Goal: Task Accomplishment & Management: Manage account settings

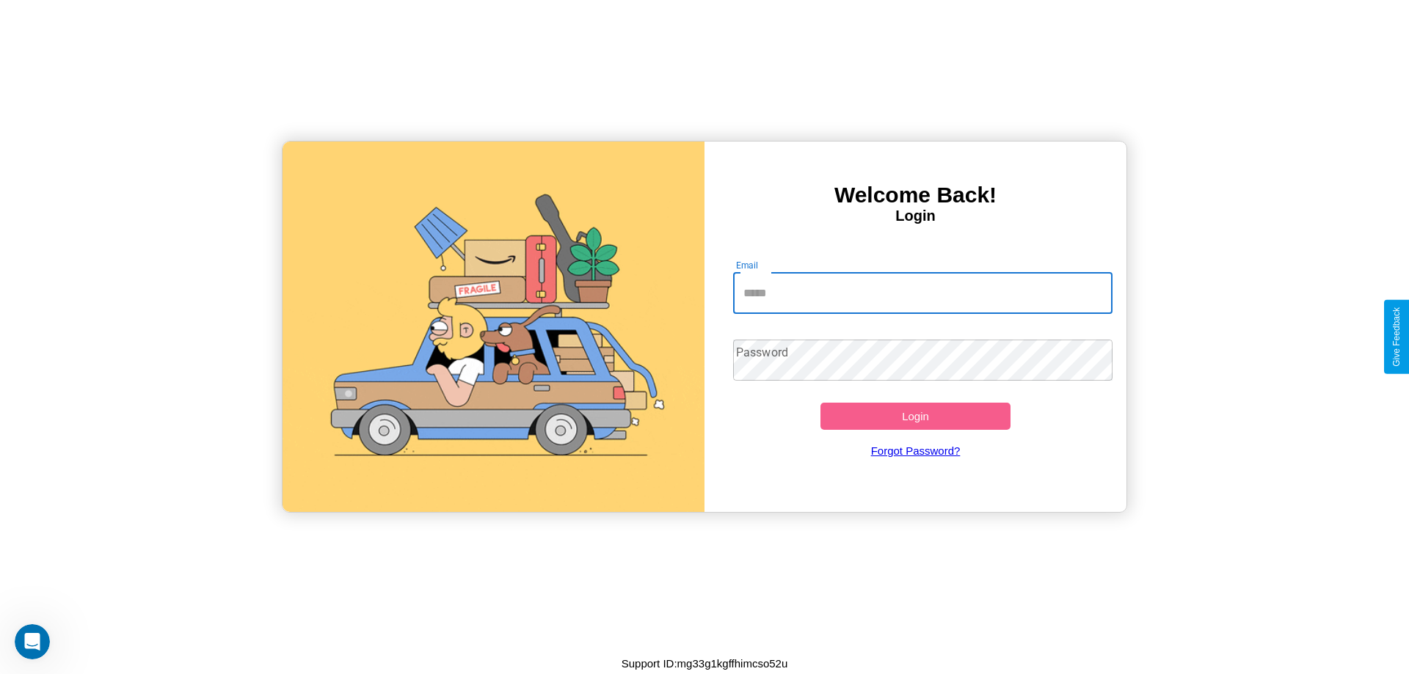
click at [923, 293] on input "Email" at bounding box center [923, 293] width 380 height 41
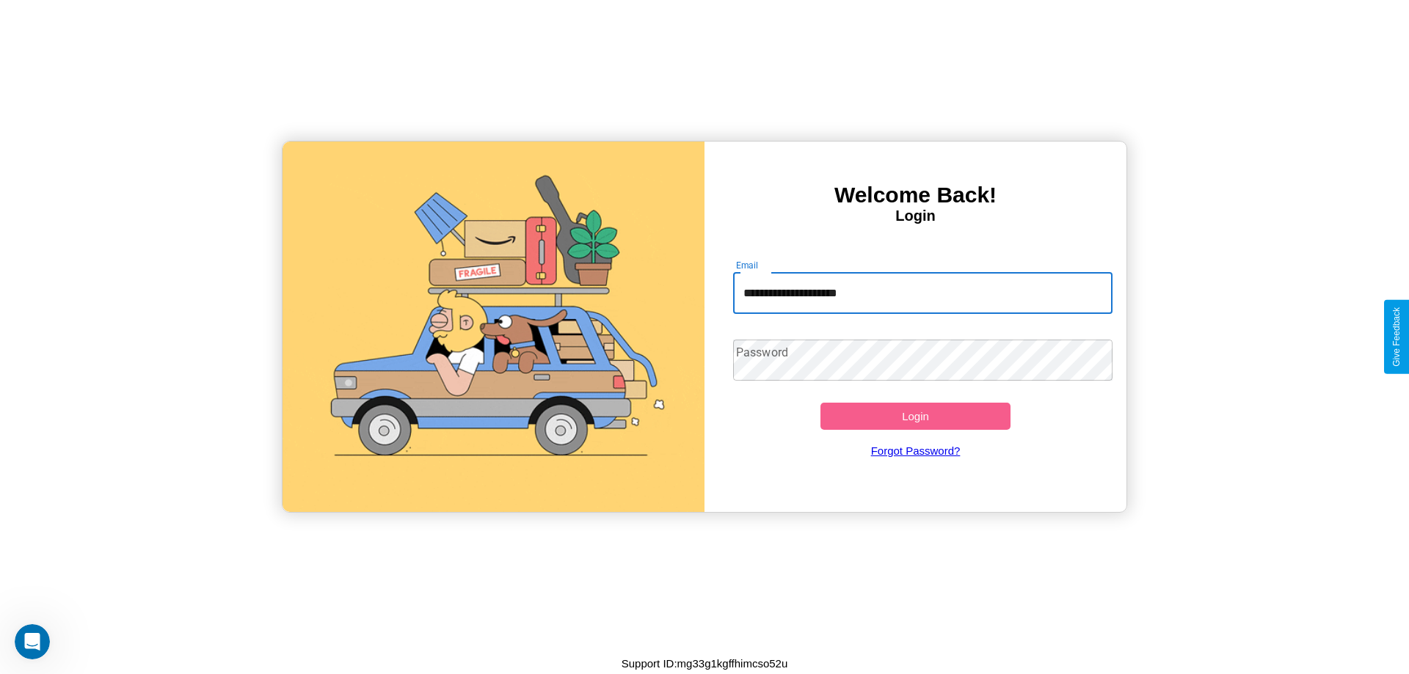
type input "**********"
click at [915, 416] on button "Login" at bounding box center [916, 416] width 190 height 27
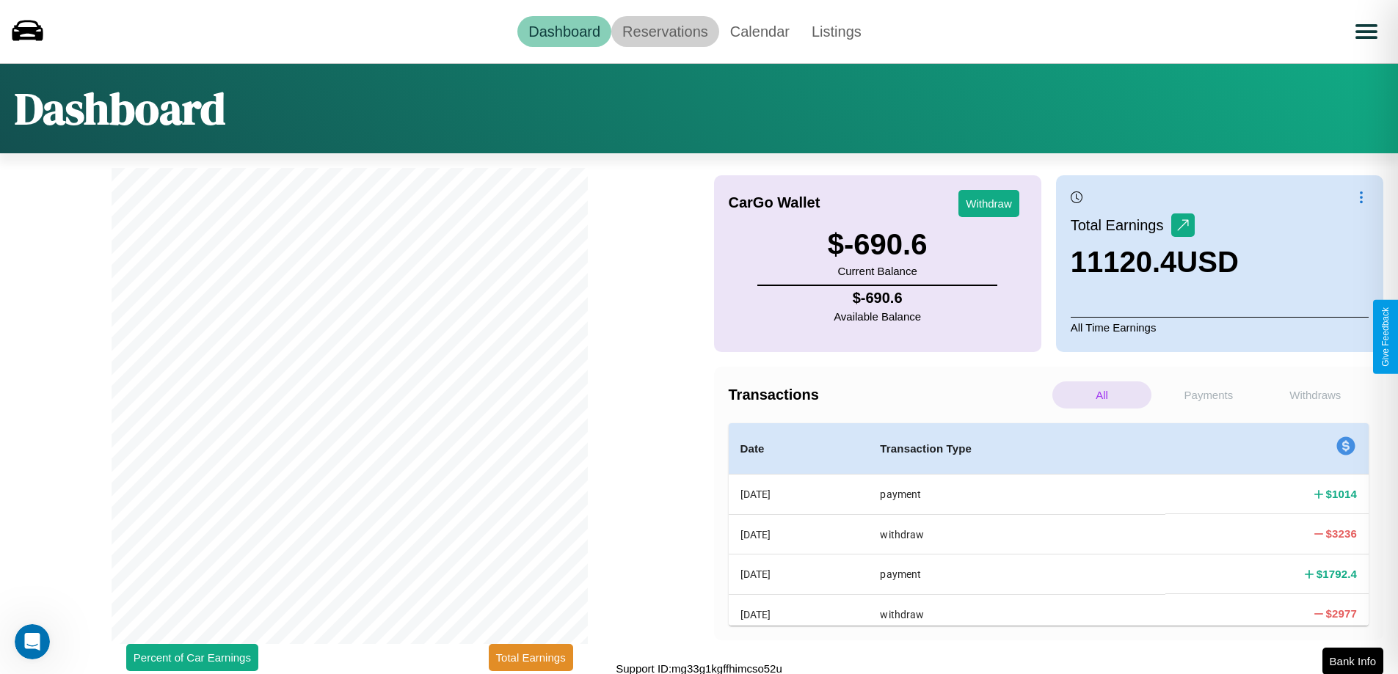
click at [665, 31] on link "Reservations" at bounding box center [665, 31] width 108 height 31
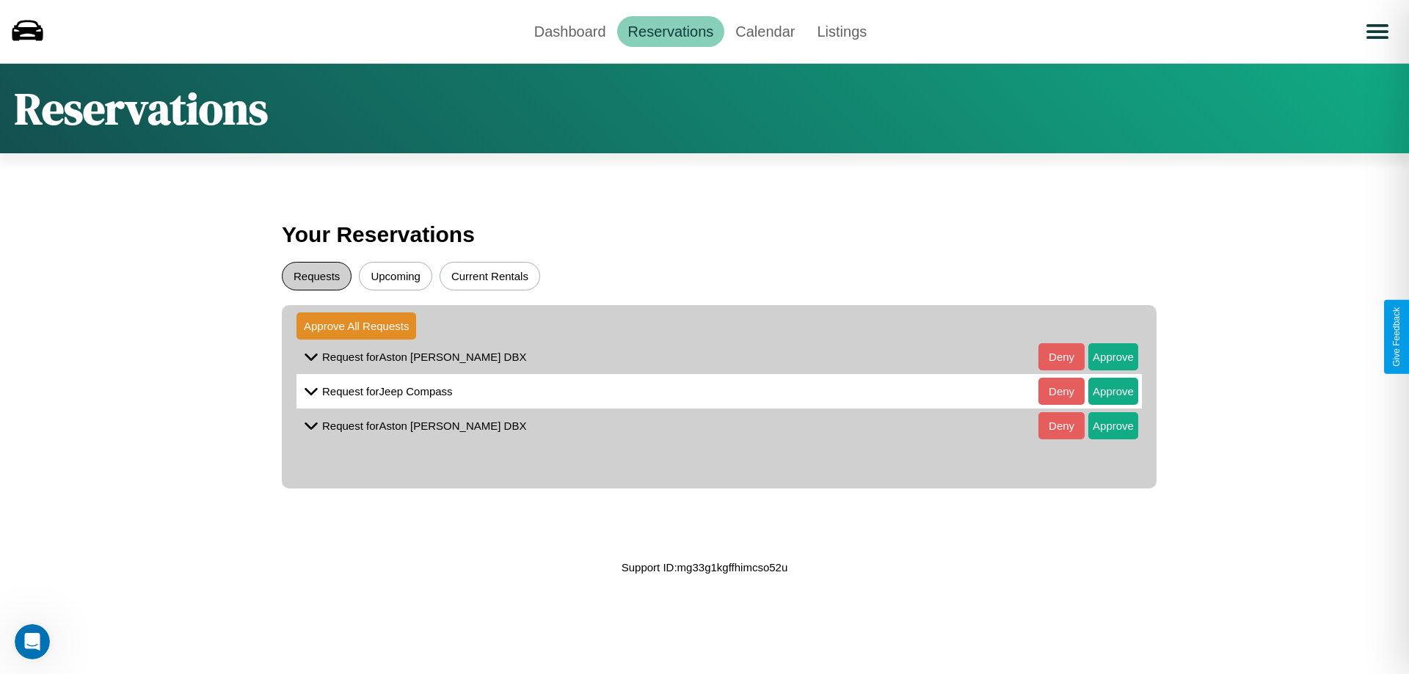
click at [316, 276] on button "Requests" at bounding box center [317, 276] width 70 height 29
click at [1102, 357] on button "Approve" at bounding box center [1113, 356] width 50 height 27
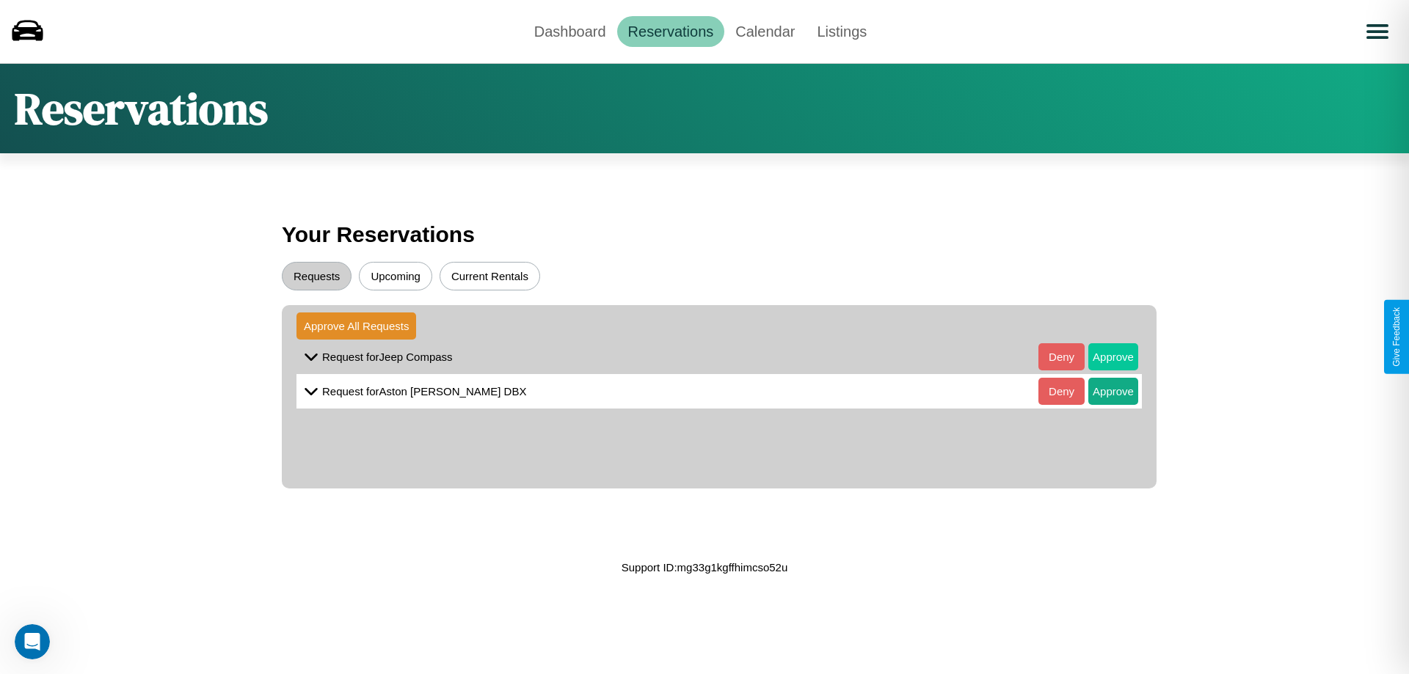
click at [1102, 357] on button "Approve" at bounding box center [1113, 356] width 50 height 27
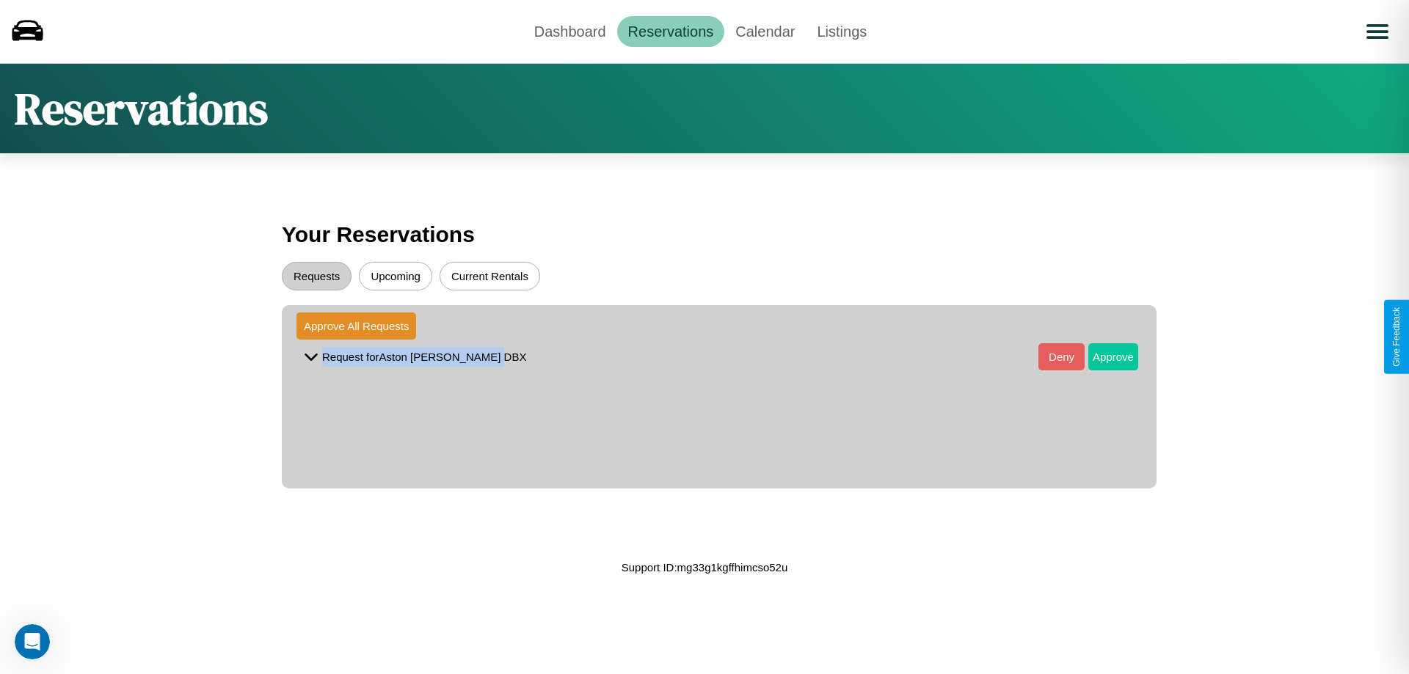
click at [1102, 357] on button "Approve" at bounding box center [1113, 356] width 50 height 27
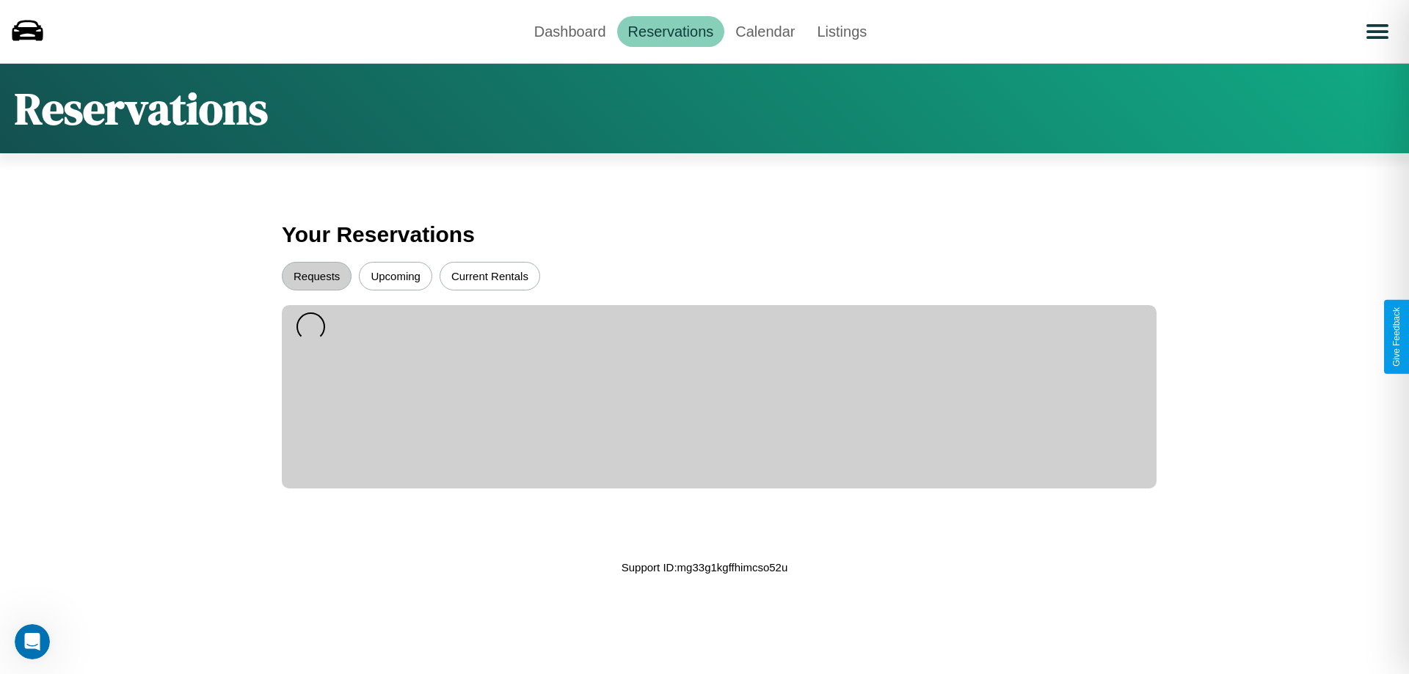
click at [396, 276] on button "Upcoming" at bounding box center [395, 276] width 73 height 29
click at [490, 276] on button "Current Rentals" at bounding box center [490, 276] width 101 height 29
click at [570, 31] on link "Dashboard" at bounding box center [570, 31] width 94 height 31
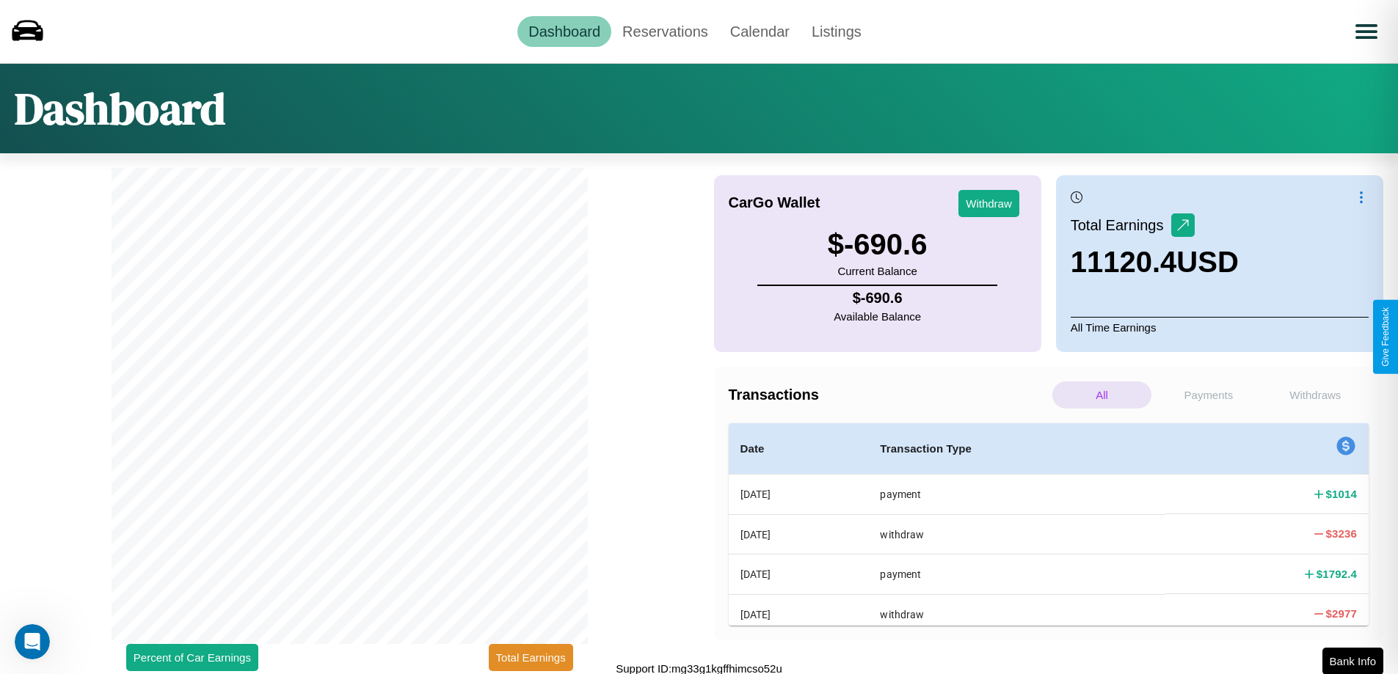
scroll to position [4, 0]
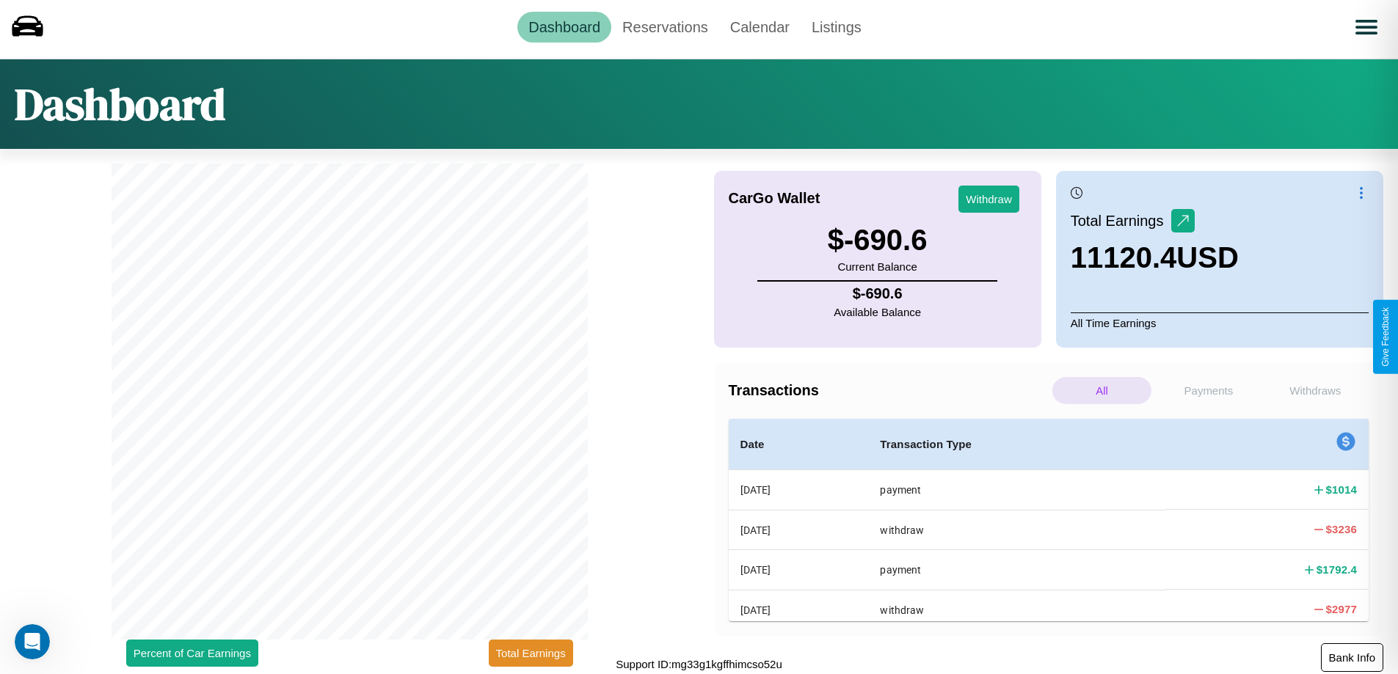
click at [1352, 658] on button "Bank Info" at bounding box center [1352, 658] width 62 height 29
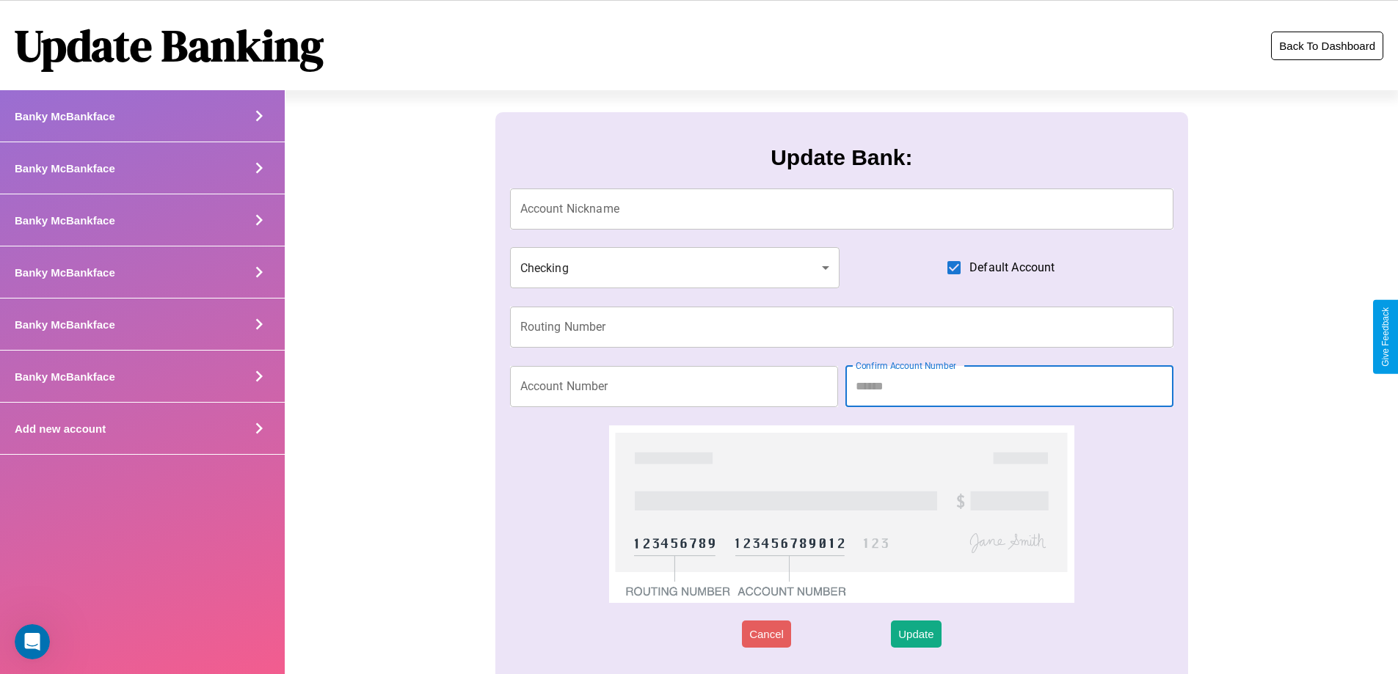
click at [1327, 46] on button "Back To Dashboard" at bounding box center [1327, 46] width 112 height 29
